Goal: Find specific page/section: Find specific page/section

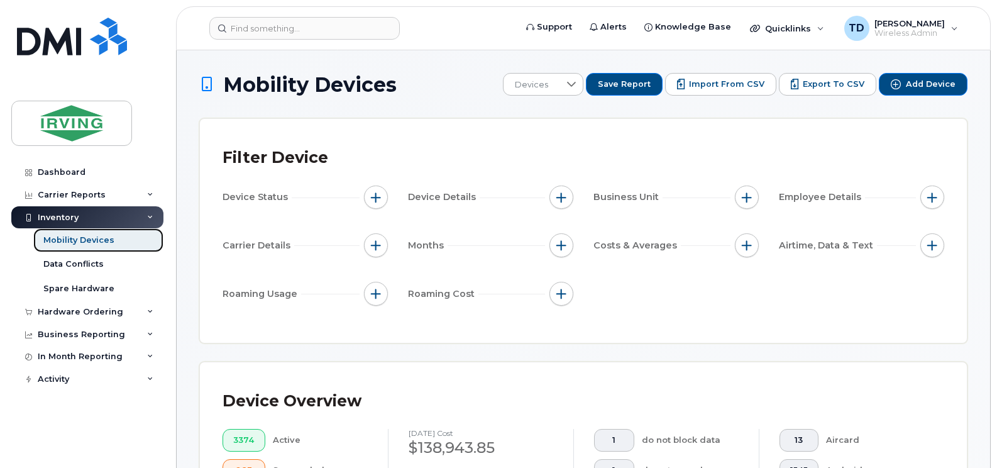
click at [79, 241] on div "Mobility Devices" at bounding box center [78, 240] width 71 height 11
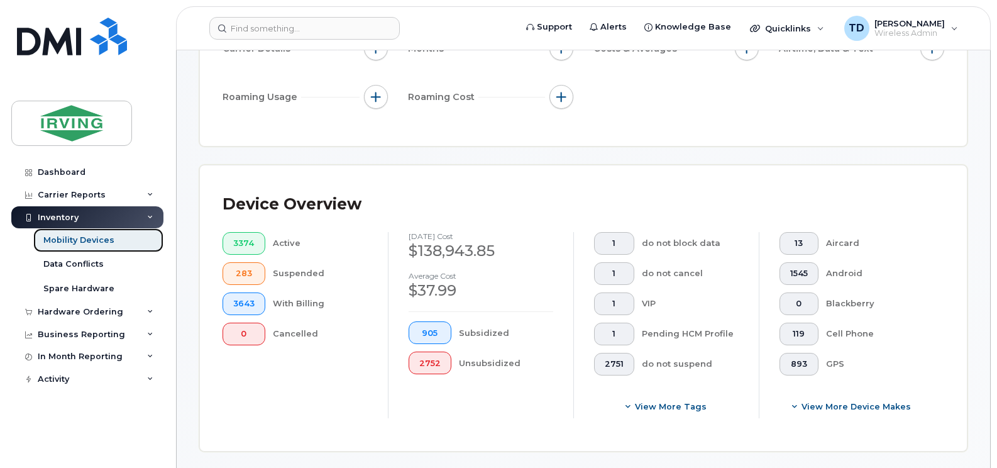
scroll to position [377, 0]
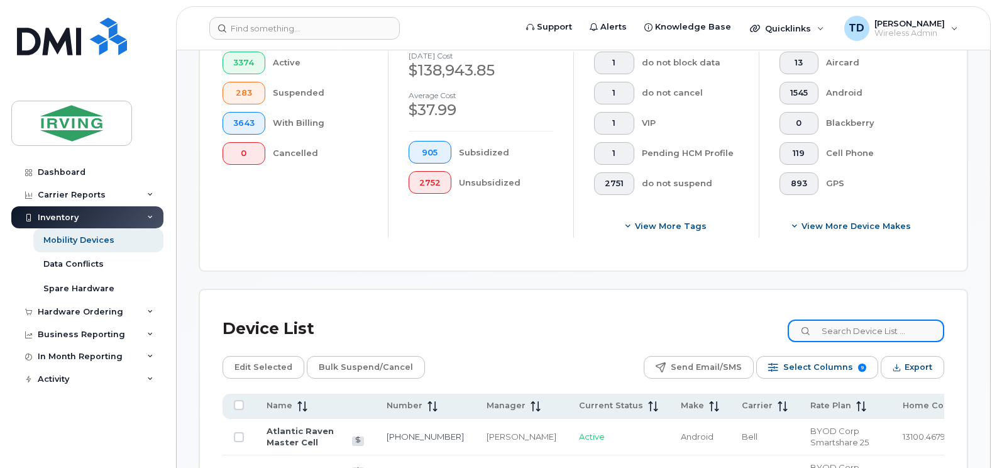
click at [869, 330] on input at bounding box center [866, 330] width 157 height 23
paste input "506-271-0131"
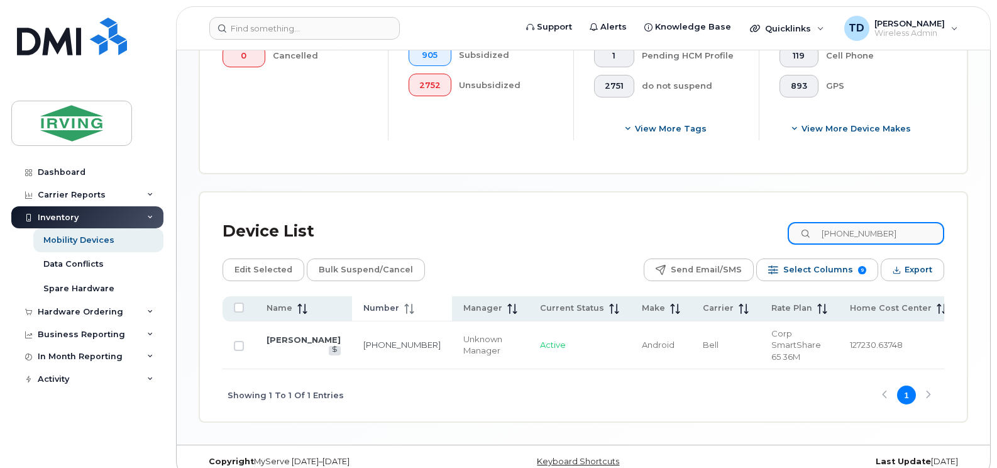
scroll to position [480, 0]
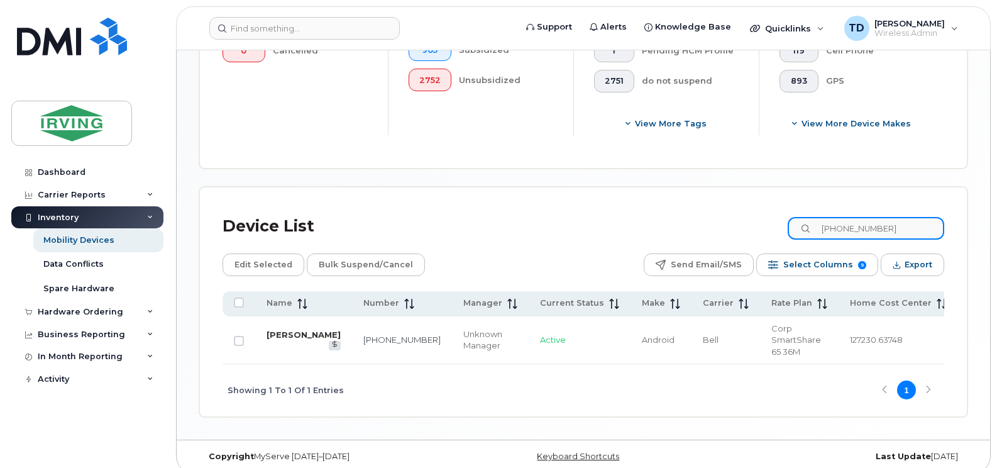
type input "506-271-0131"
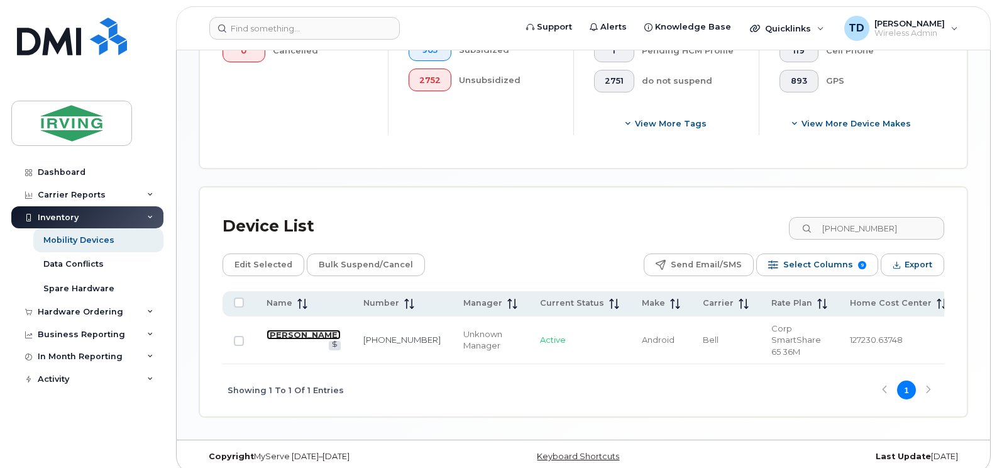
click at [271, 338] on link "[PERSON_NAME]" at bounding box center [304, 335] width 74 height 10
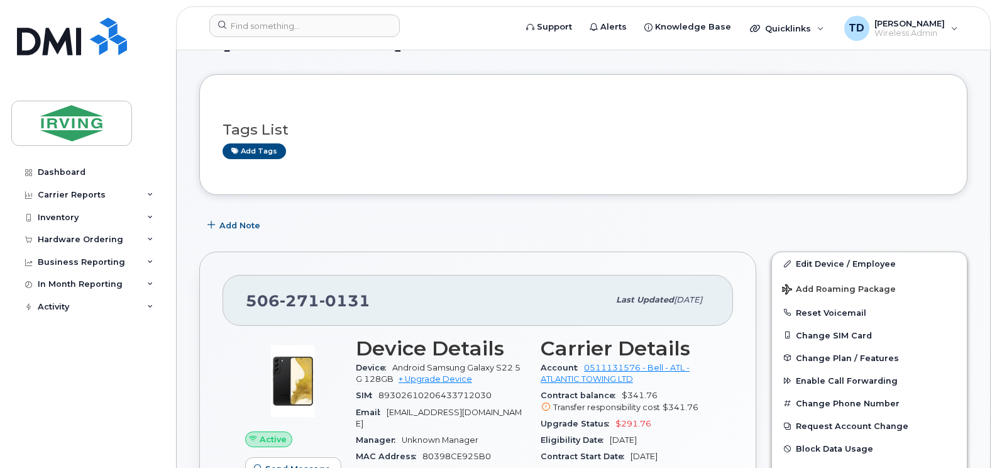
scroll to position [63, 0]
